Goal: Task Accomplishment & Management: Manage account settings

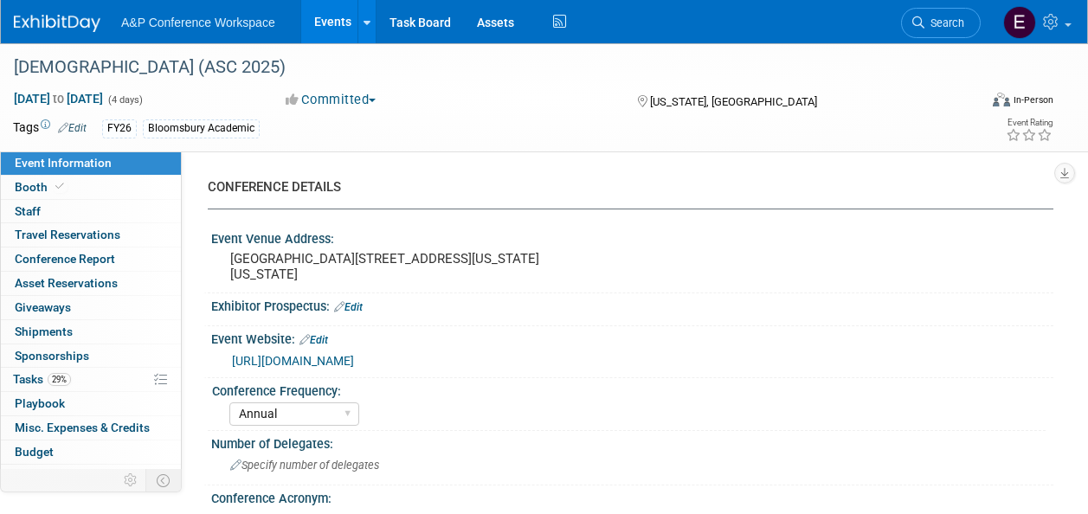
select select "Annual"
select select "Level 2"
select select "In-Person Booth"
select select "Criminology"
select select "Bloomsbury Academic"
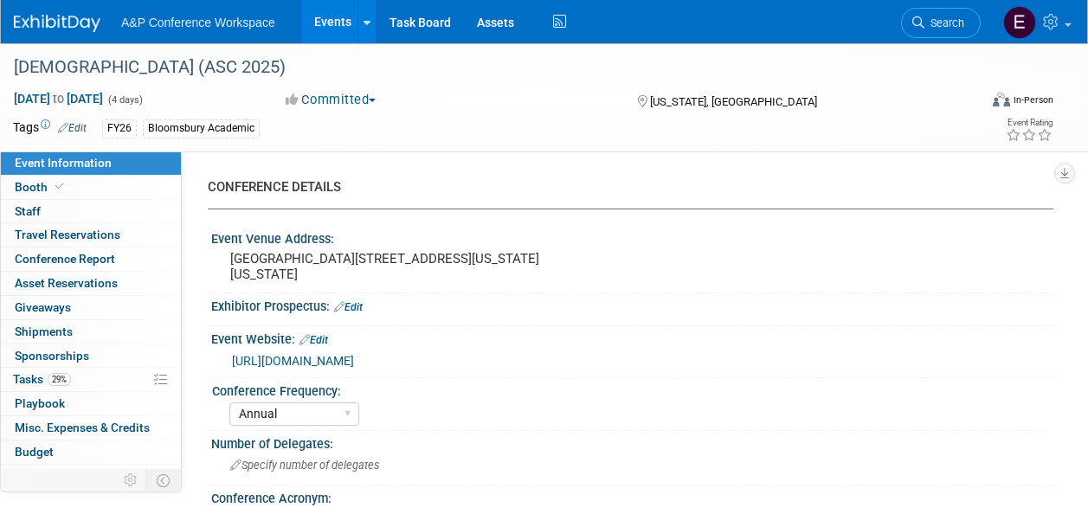
select select "[PERSON_NAME]"
select select "Networking/Commissioning"
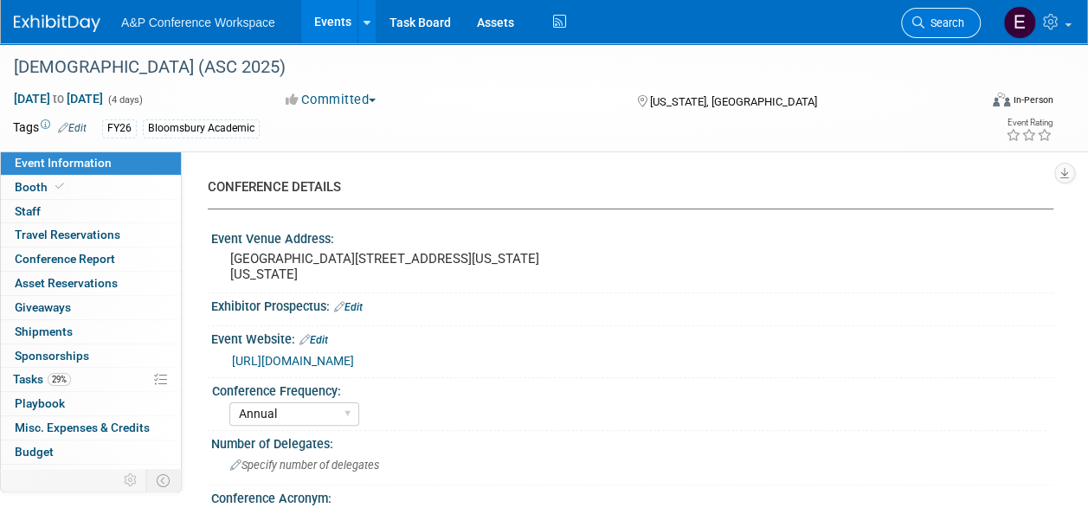
click at [935, 23] on span "Search" at bounding box center [944, 22] width 40 height 13
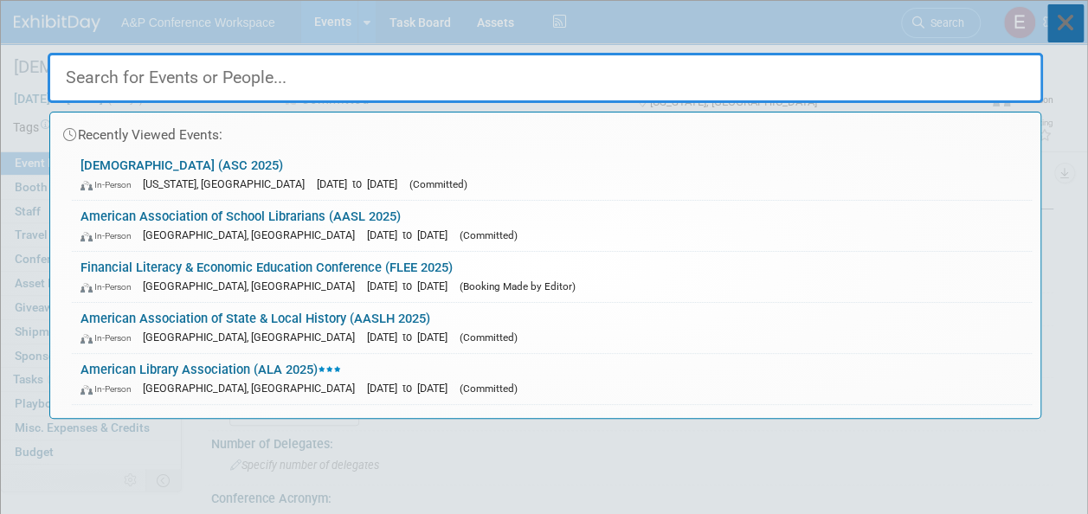
click at [1075, 35] on icon at bounding box center [1065, 23] width 36 height 38
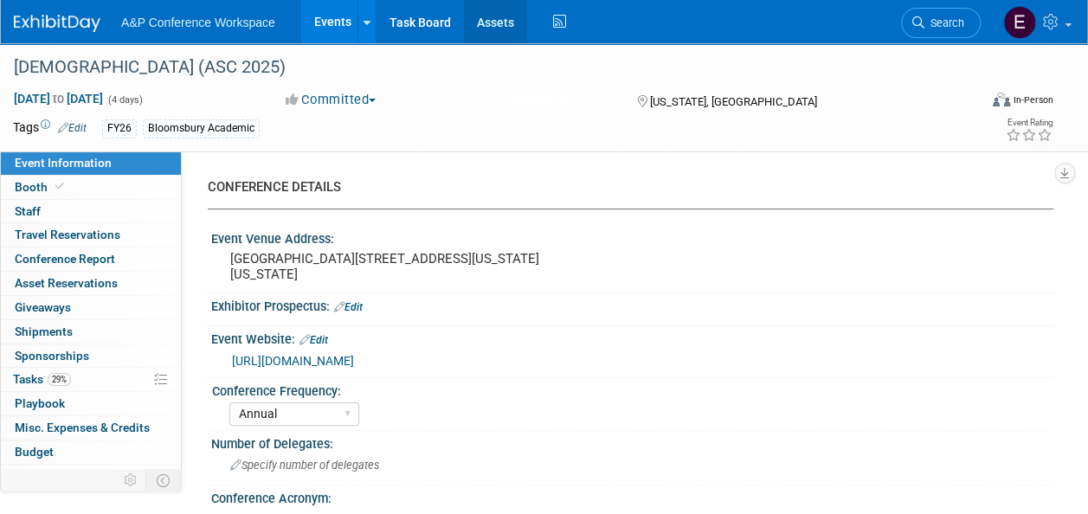
click at [481, 21] on link "Assets" at bounding box center [495, 21] width 63 height 43
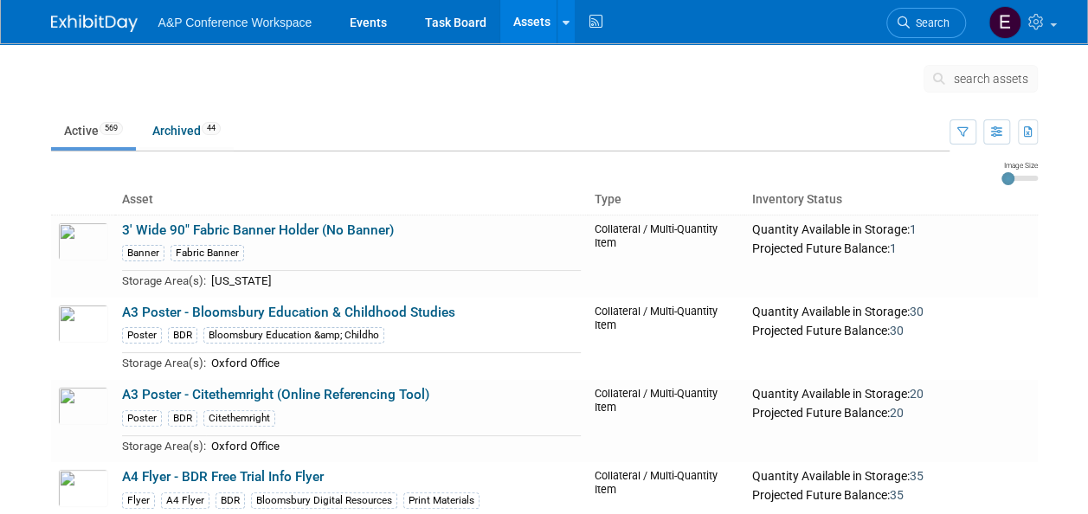
click at [964, 84] on span "search assets" at bounding box center [991, 79] width 74 height 14
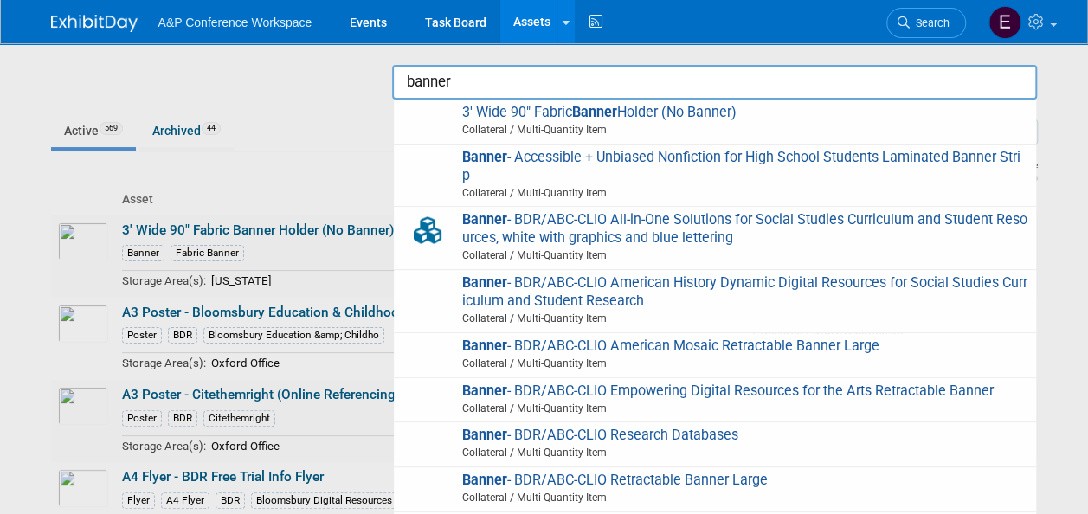
click at [753, 80] on input "banner" at bounding box center [714, 82] width 645 height 35
click at [550, 78] on input "banner" at bounding box center [714, 82] width 645 height 35
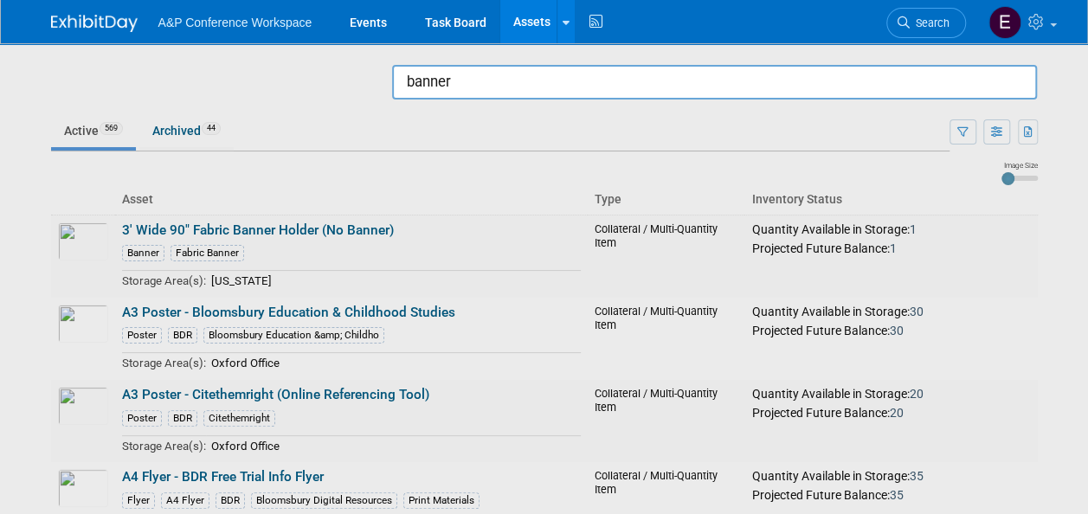
paste input "Hanging Banner - Bloomsbury Academic (Single Booth)"
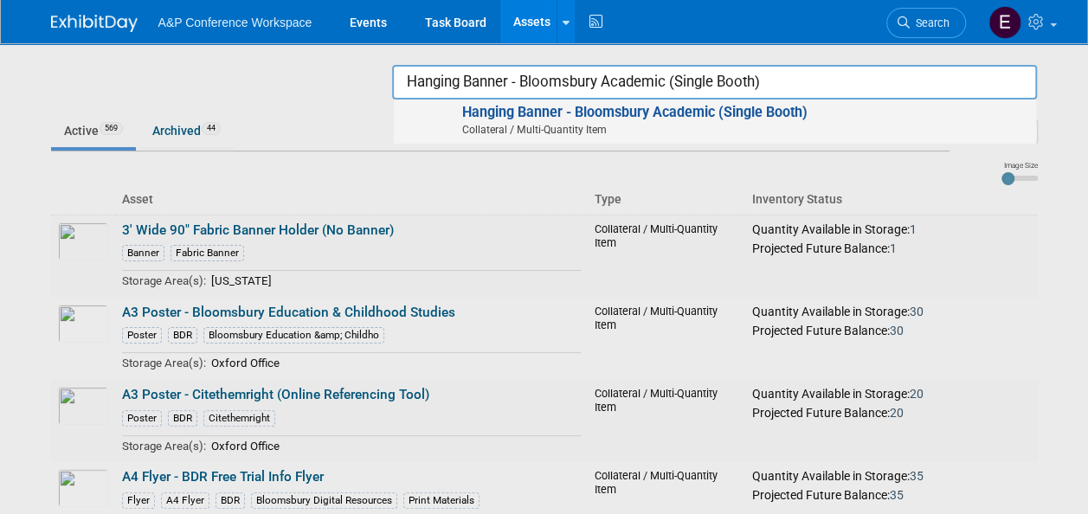
click at [569, 133] on span "Collateral / Multi-Quantity Item" at bounding box center [717, 130] width 619 height 16
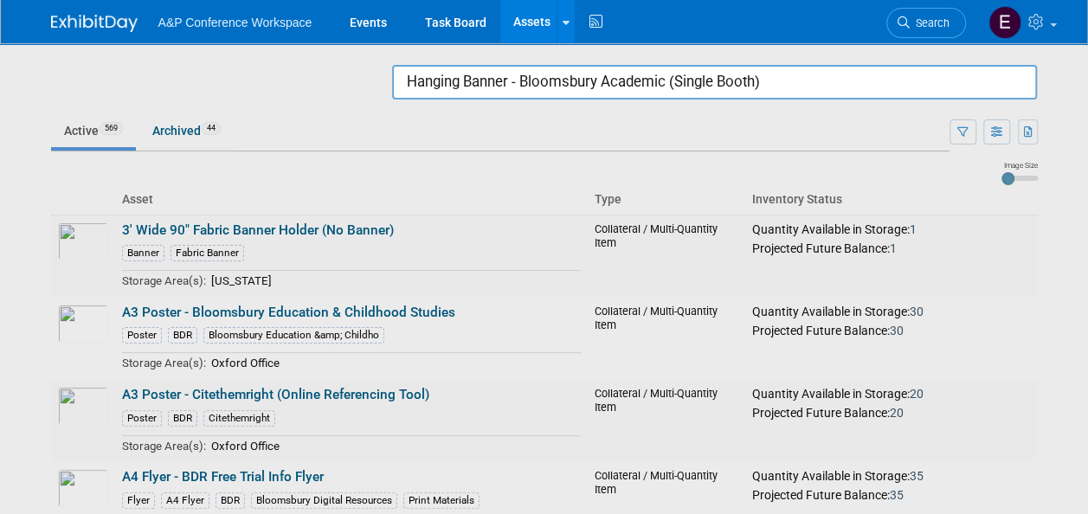
click at [556, 85] on input "Hanging Banner - Bloomsbury Academic (Single Booth)" at bounding box center [714, 82] width 645 height 35
paste input "Post-It Note Books - Bloomsbury Academic"
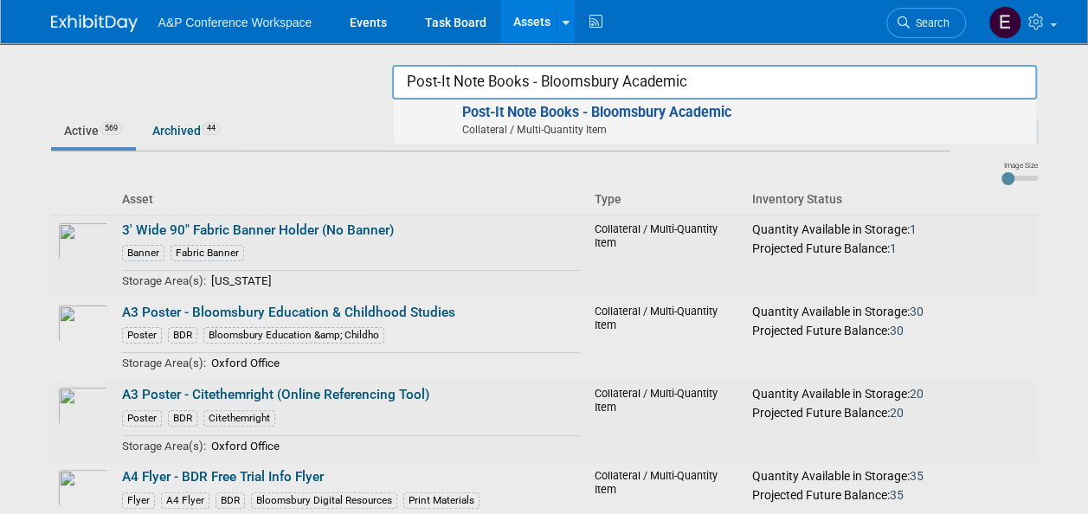
type input "Post-It Note Books - Bloomsbury Academic"
click at [592, 107] on strong "Post-It Note Books - Bloomsbury Academic" at bounding box center [595, 112] width 269 height 16
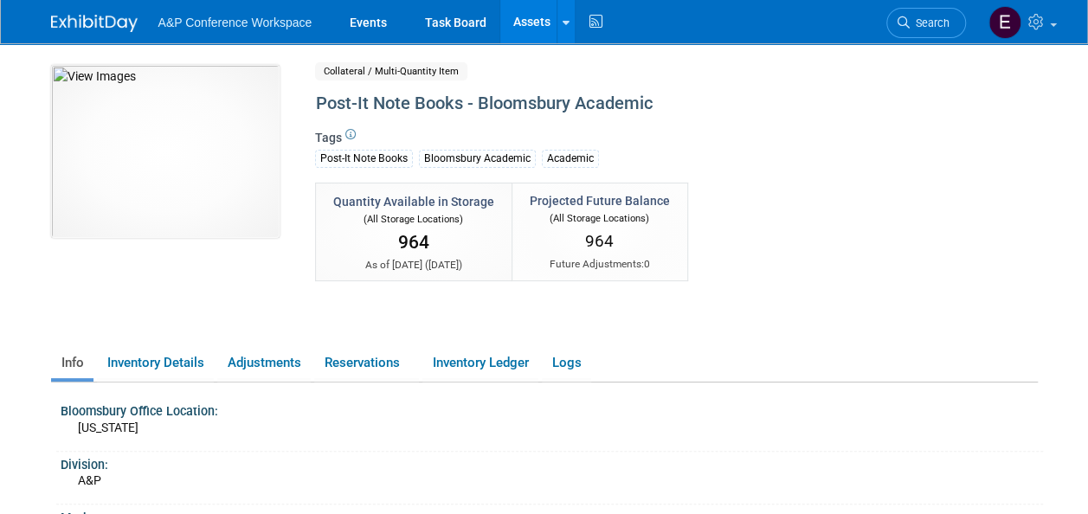
click at [524, 16] on link "Assets" at bounding box center [531, 21] width 63 height 43
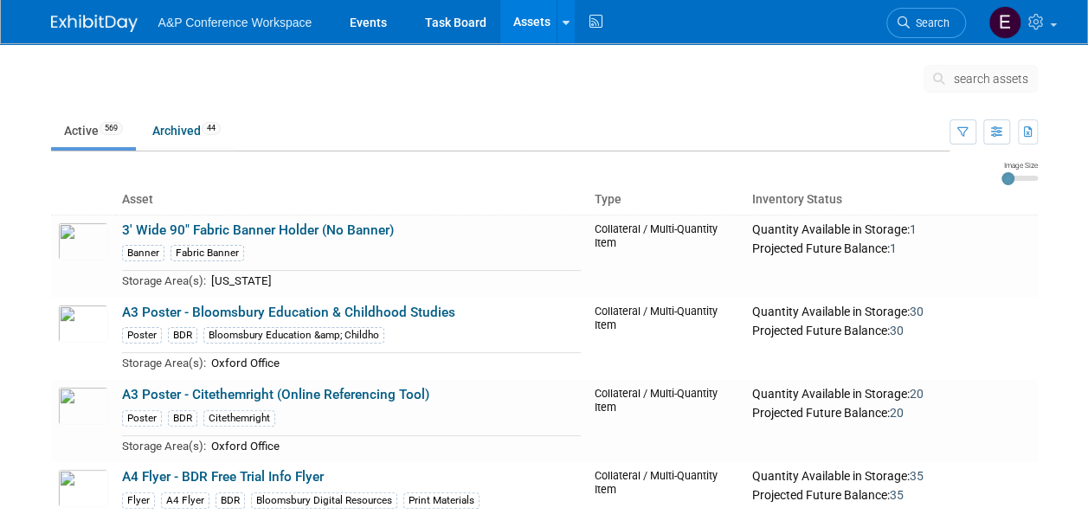
click at [974, 85] on button "search assets" at bounding box center [980, 79] width 114 height 28
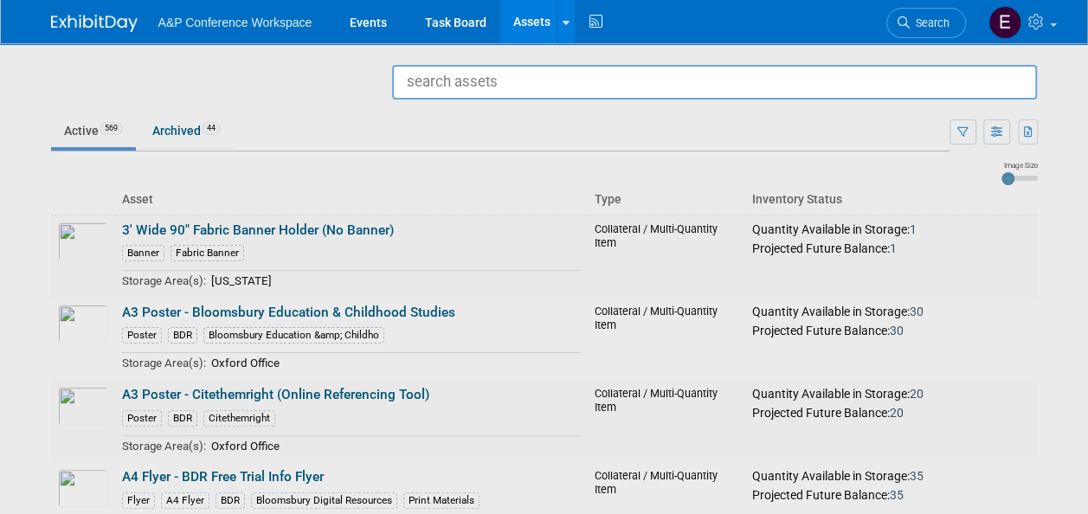
paste input "Tablecloth - Bloomsbury Academic (Large)"
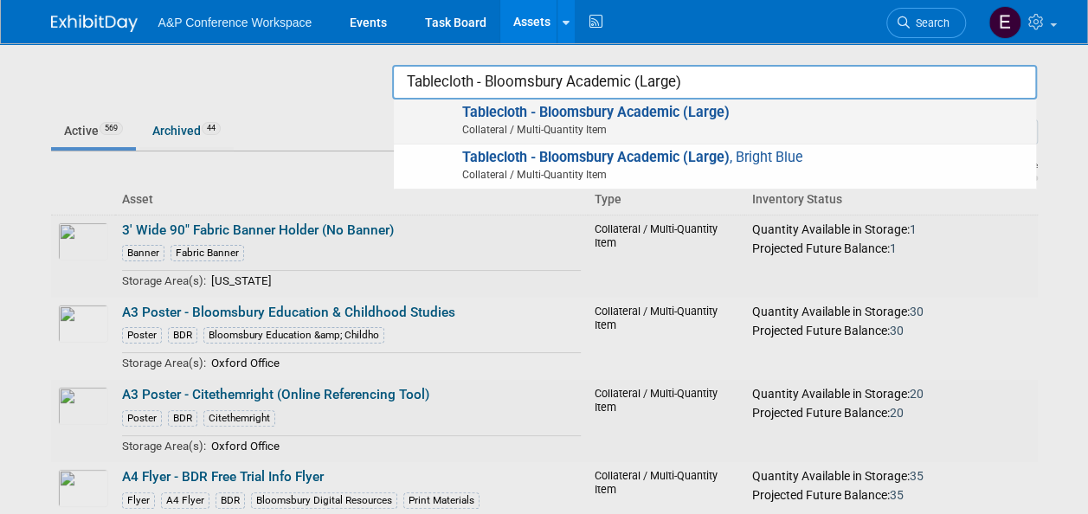
click at [810, 119] on span "Tablecloth - Bloomsbury Academic (Large) Collateral / Multi-Quantity Item" at bounding box center [714, 121] width 624 height 35
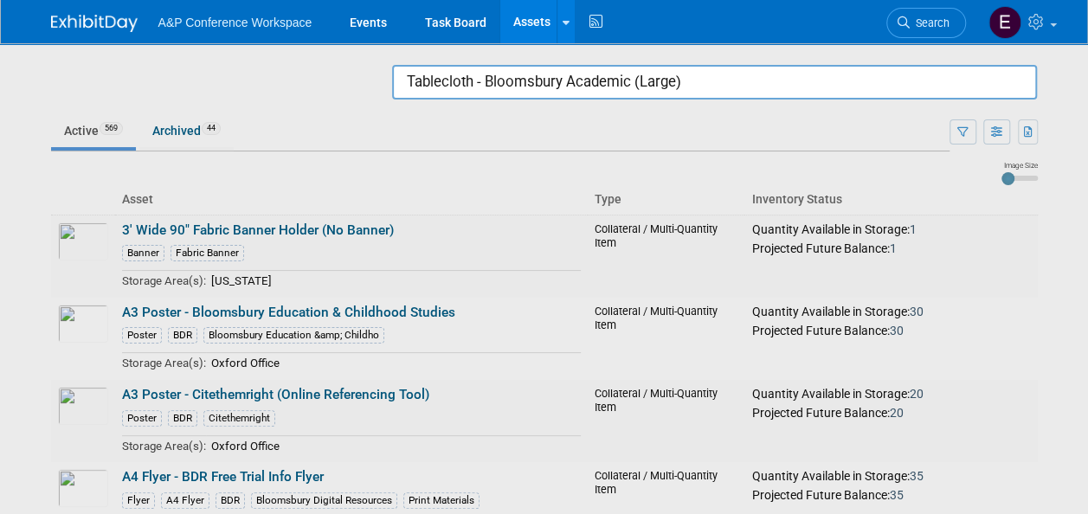
click at [640, 86] on input "Tablecloth - Bloomsbury Academic (Large)" at bounding box center [714, 82] width 645 height 35
paste input "Runner - Bloomsbury Academic, Bright Blue"
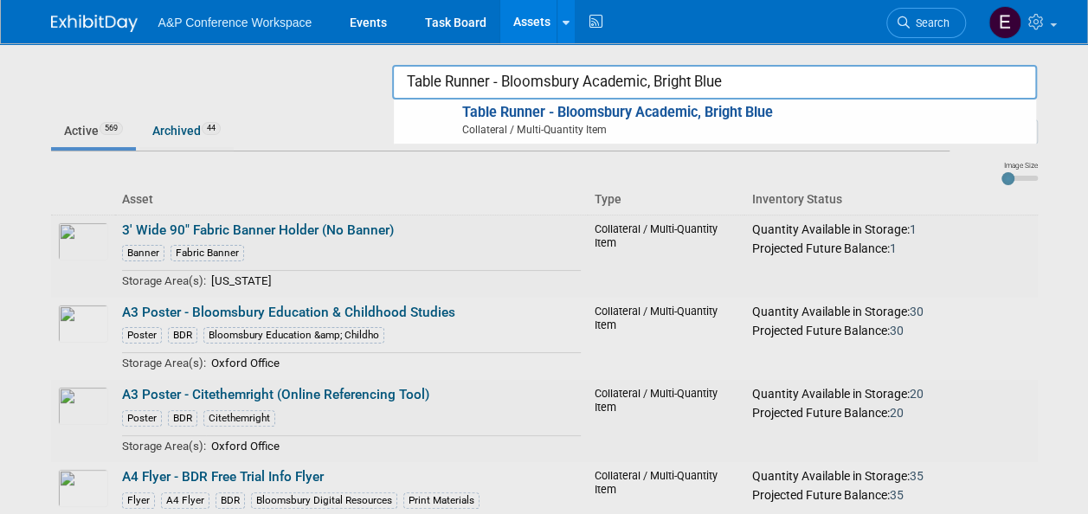
click at [467, 86] on input "Table Runner - Bloomsbury Academic, Bright Blue" at bounding box center [714, 82] width 645 height 35
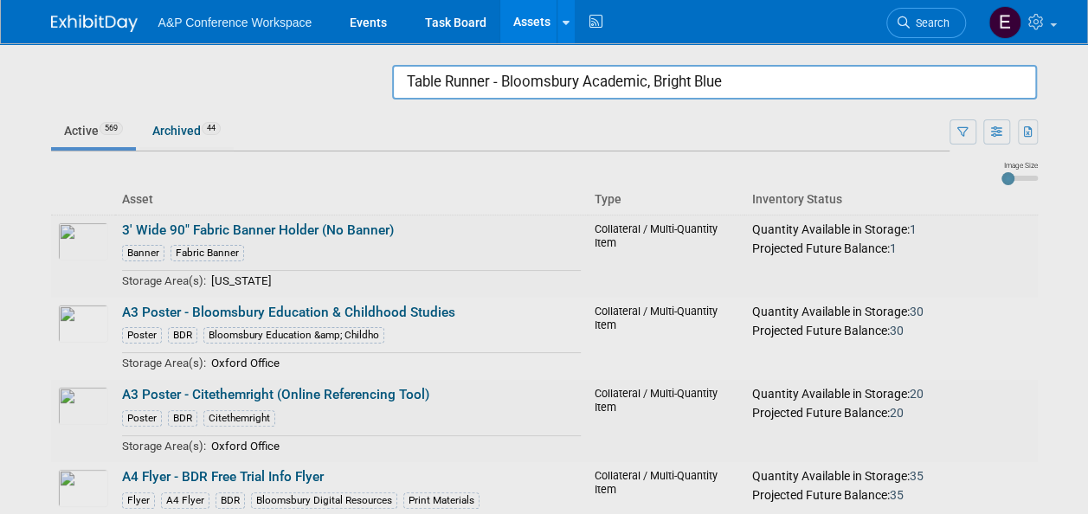
click at [676, 76] on input "Table Runner - Bloomsbury Academic, Bright Blue" at bounding box center [714, 82] width 645 height 35
click at [808, 85] on input "Table Runner - Bloomsbury Academic, Bright Blue" at bounding box center [714, 82] width 645 height 35
click at [685, 84] on input "Table Runner - Bloomsbury Academic, Bright Blue" at bounding box center [714, 82] width 645 height 35
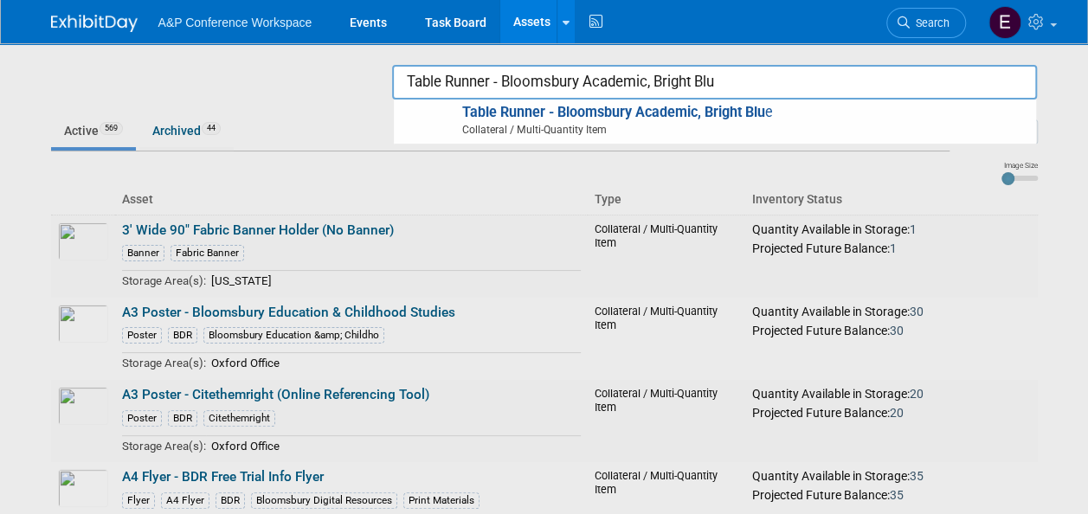
type input "Table Runner - Bloomsbury Academic, Bright Blue"
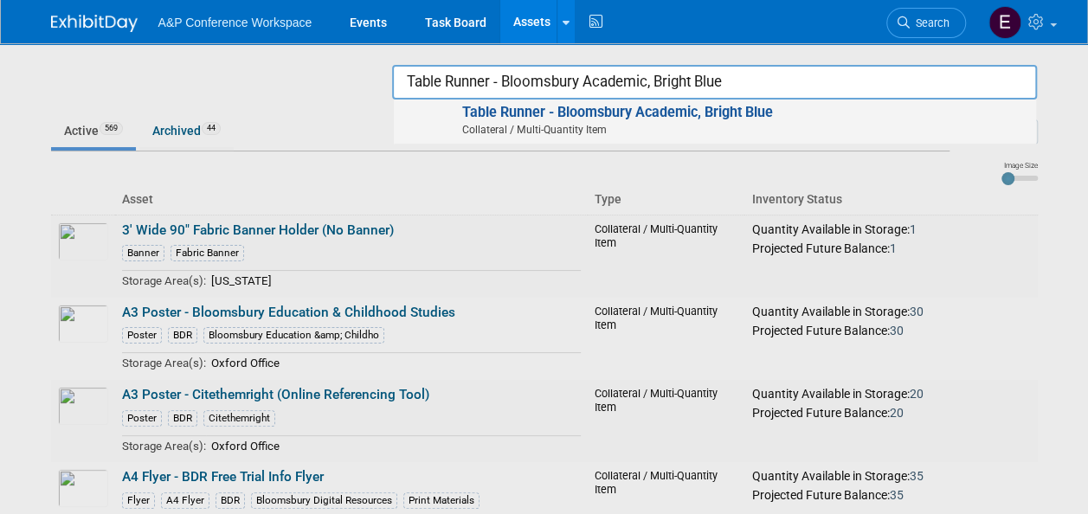
click at [698, 106] on strong "Table Runner - Bloomsbury Academic, Bright Blue" at bounding box center [616, 112] width 311 height 16
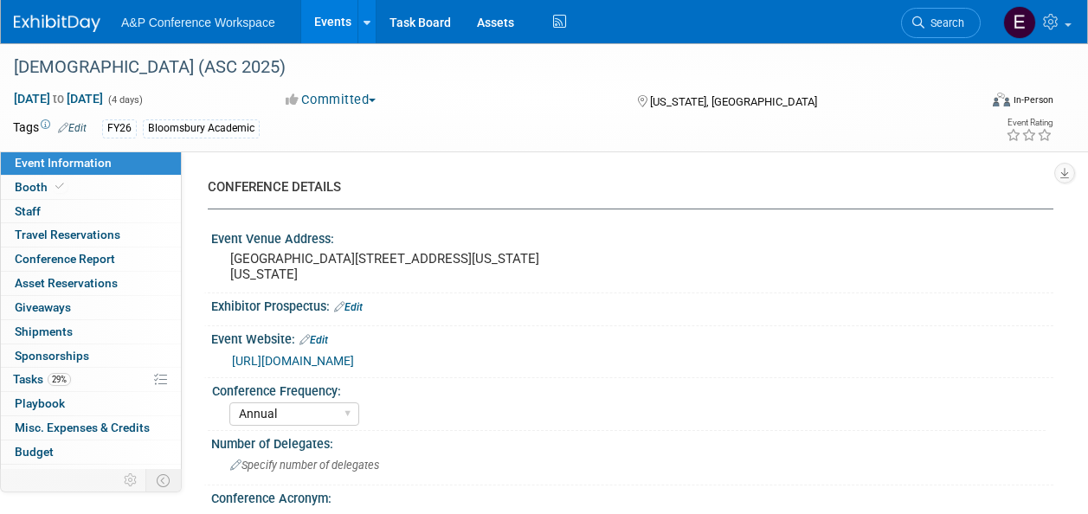
select select "Annual"
select select "Level 2"
select select "In-Person Booth"
select select "Criminology"
select select "Bloomsbury Academic"
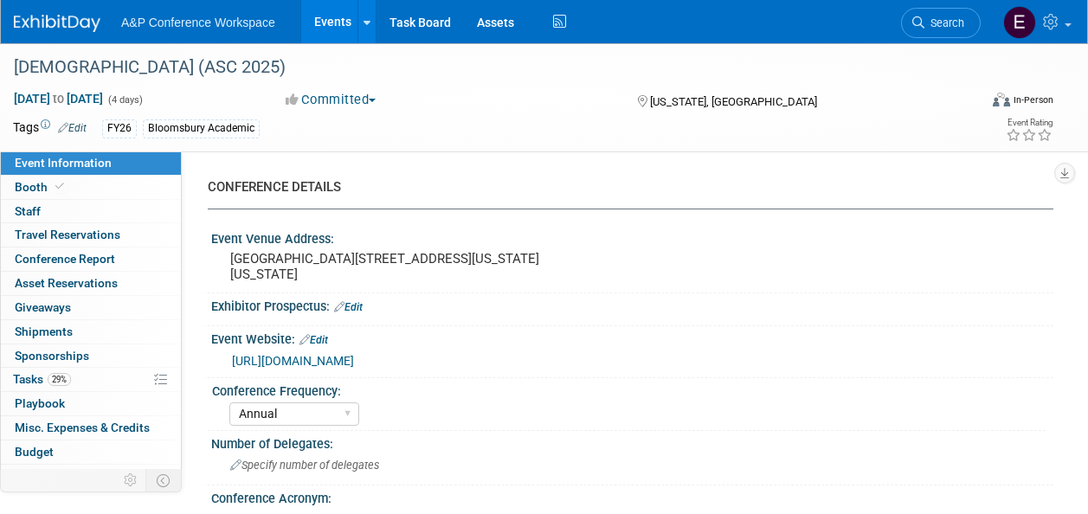
select select "[PERSON_NAME]"
select select "Networking/Commissioning"
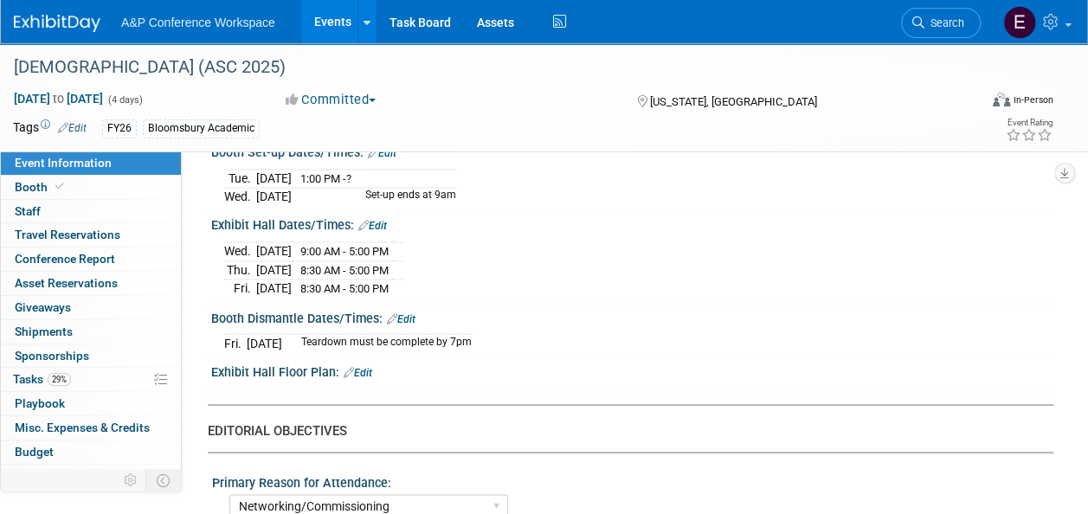
scroll to position [1315, 0]
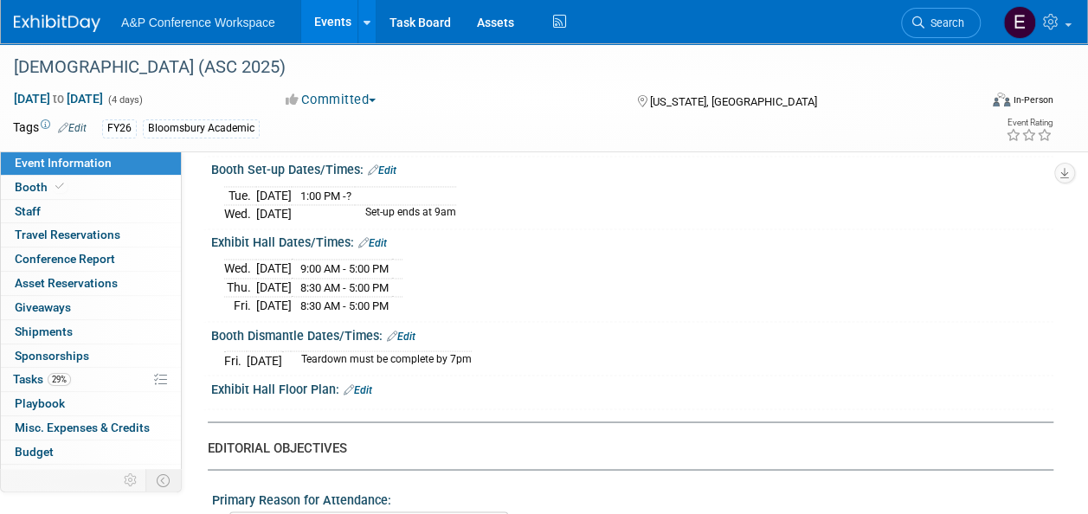
click at [572, 396] on div "Exhibit Hall Floor Plan: Edit" at bounding box center [632, 387] width 842 height 22
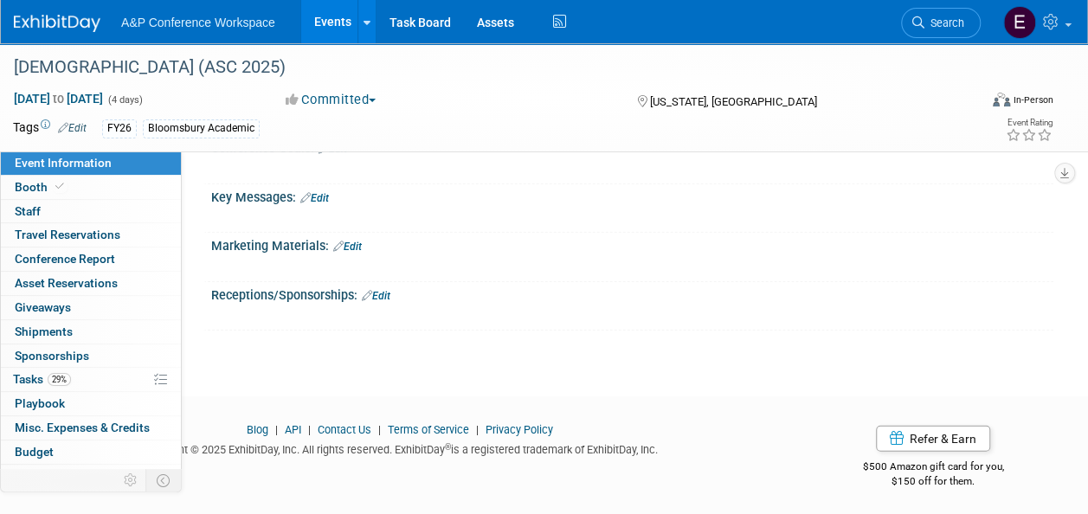
scroll to position [1936, 0]
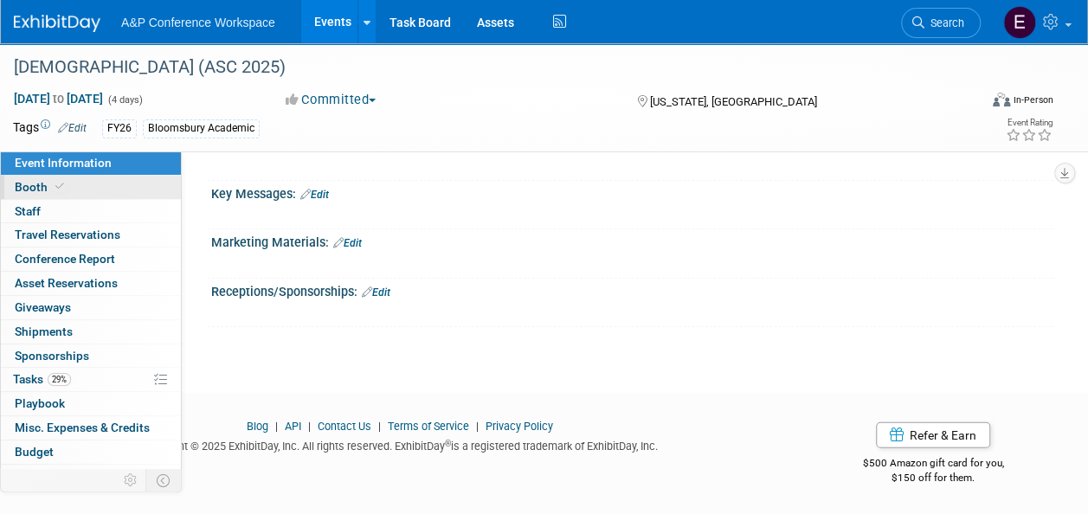
click at [67, 183] on link "Booth" at bounding box center [91, 187] width 180 height 23
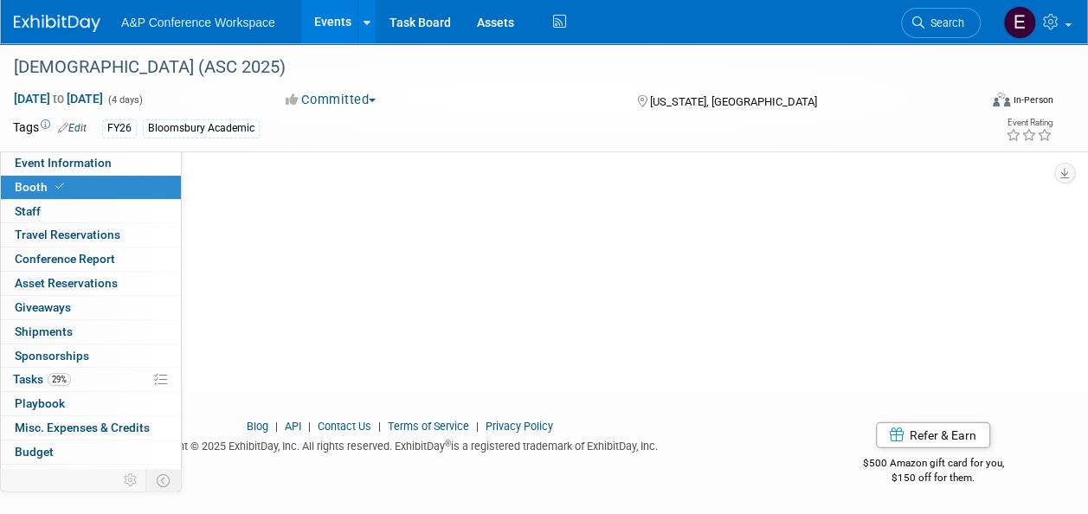
scroll to position [0, 0]
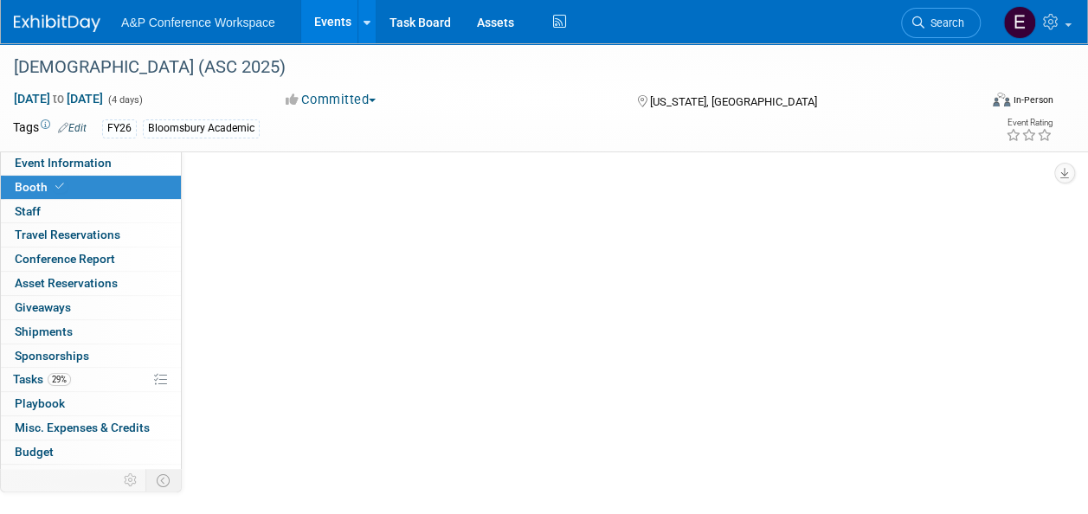
select select "RLKP"
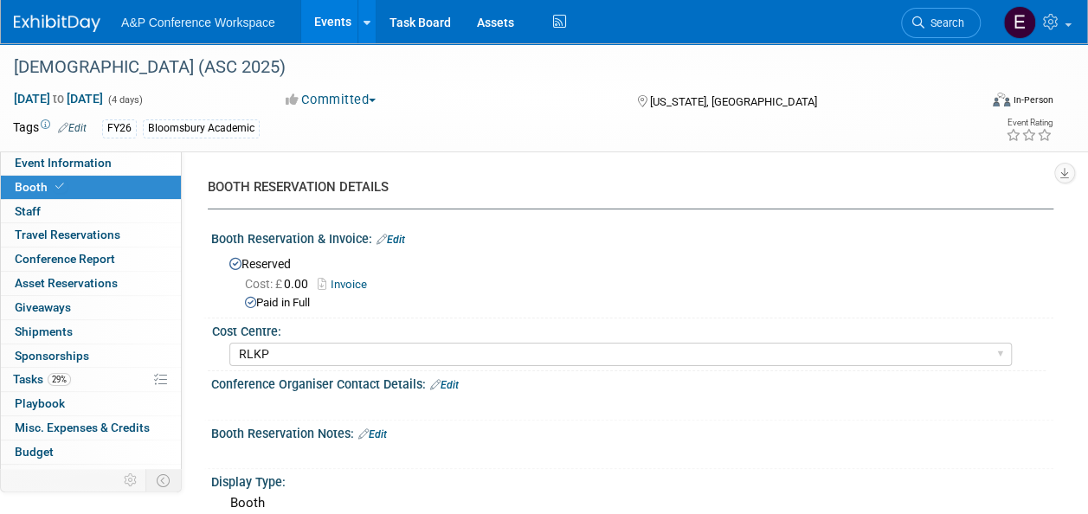
click at [468, 322] on div "Cost Centre:" at bounding box center [628, 329] width 833 height 22
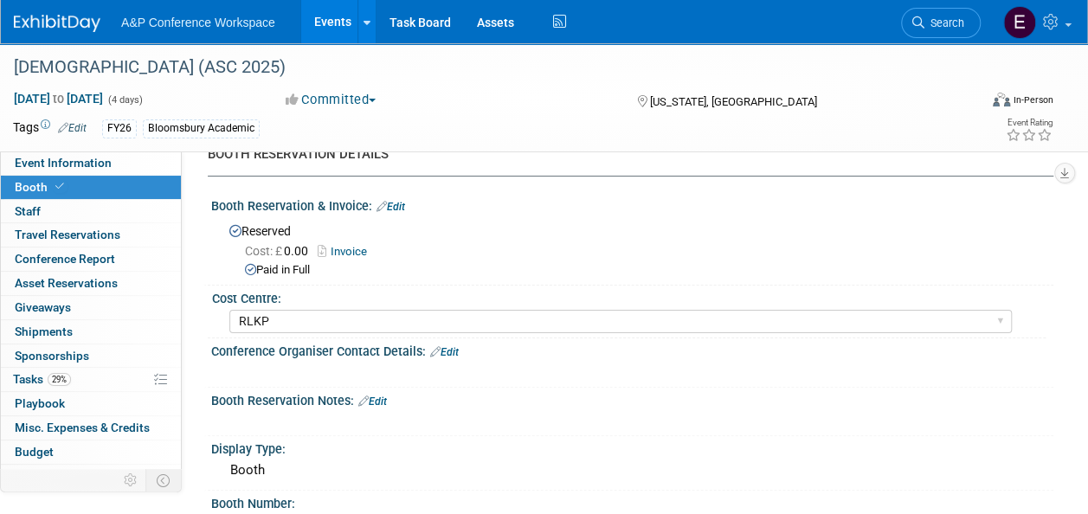
scroll to position [35, 0]
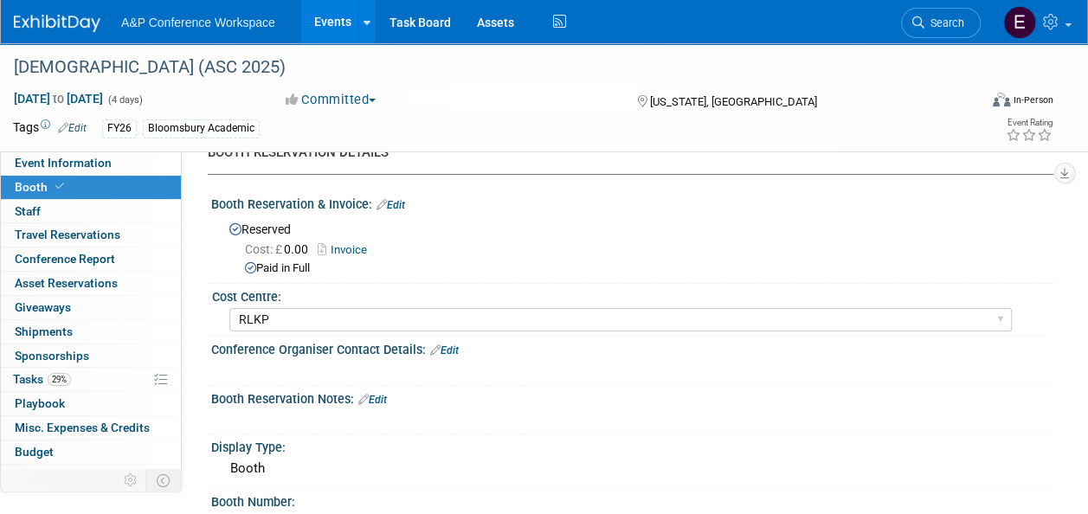
click at [339, 249] on link "Invoice" at bounding box center [347, 249] width 58 height 13
click at [477, 388] on div "Booth Reservation Notes: Edit" at bounding box center [632, 397] width 842 height 22
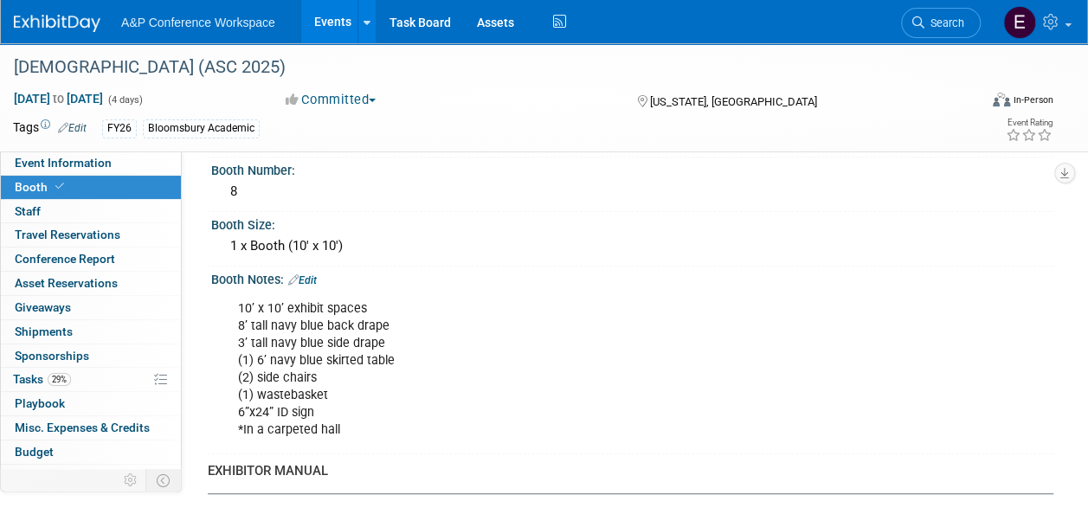
scroll to position [381, 0]
